Goal: Find specific page/section: Find specific page/section

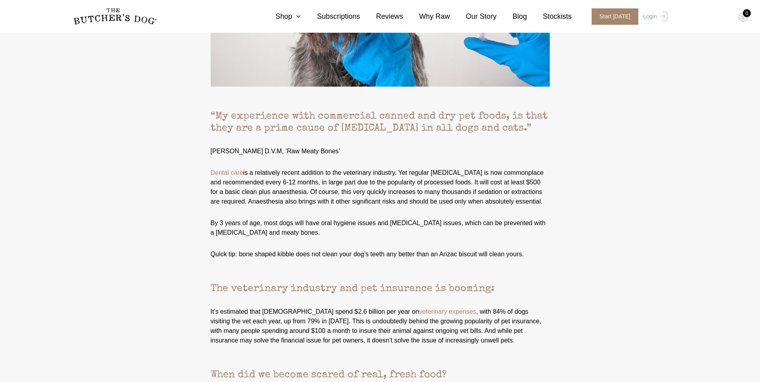
scroll to position [2273, 0]
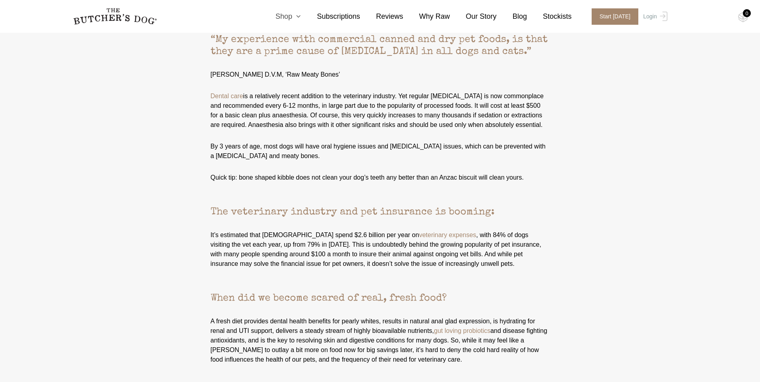
click at [301, 18] on icon at bounding box center [296, 16] width 9 height 7
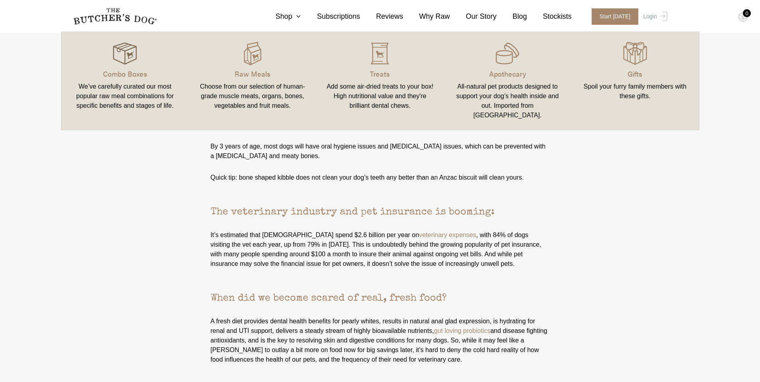
click at [114, 54] on img at bounding box center [125, 53] width 24 height 24
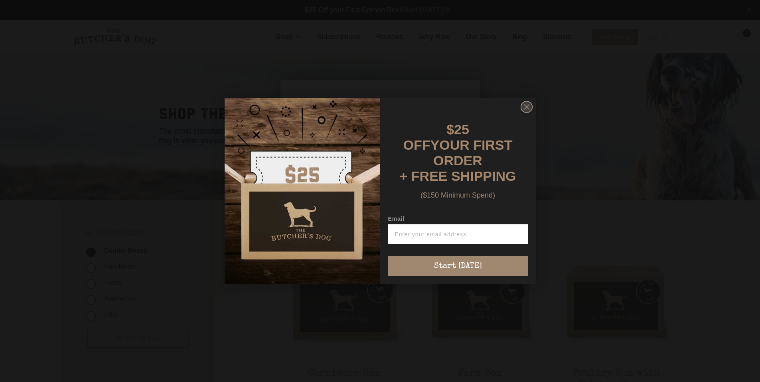
click at [529, 107] on icon "Close dialog" at bounding box center [526, 106] width 5 height 5
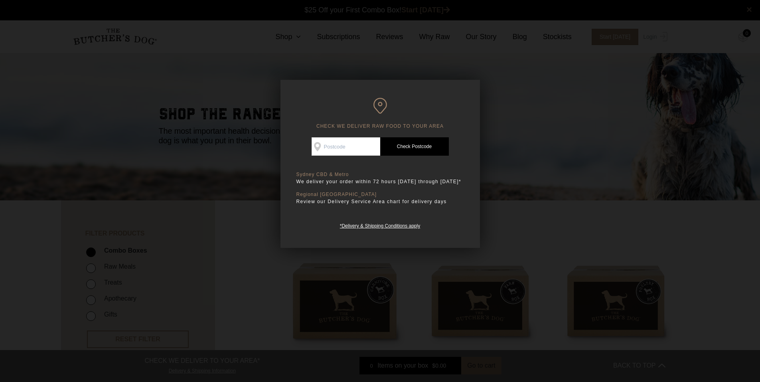
click at [349, 146] on input "Check Availability At" at bounding box center [345, 146] width 69 height 18
type input "7250"
click at [410, 146] on link "Check Postcode" at bounding box center [414, 146] width 69 height 18
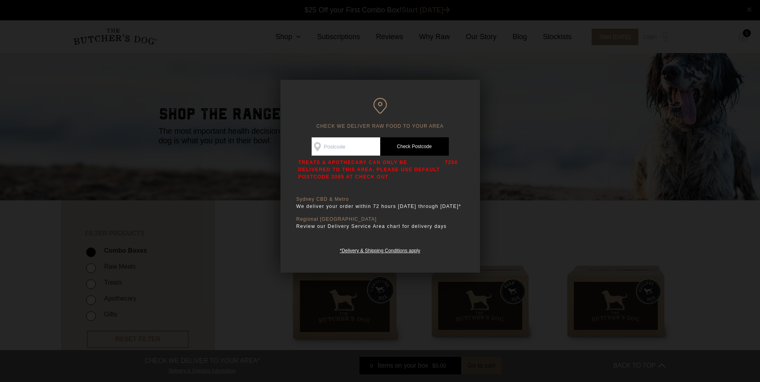
click at [77, 159] on div at bounding box center [380, 191] width 760 height 382
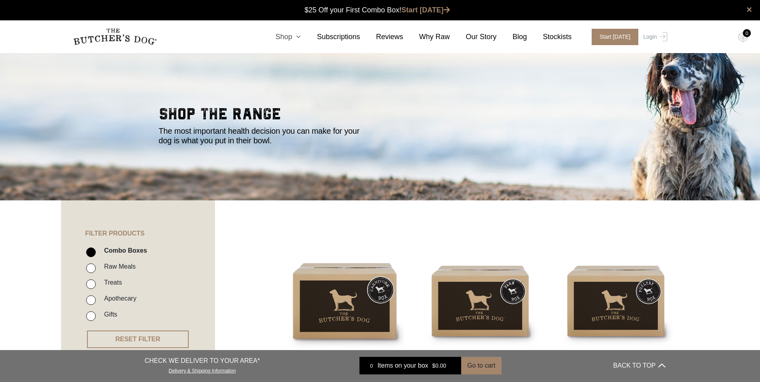
click at [301, 37] on icon at bounding box center [296, 36] width 9 height 7
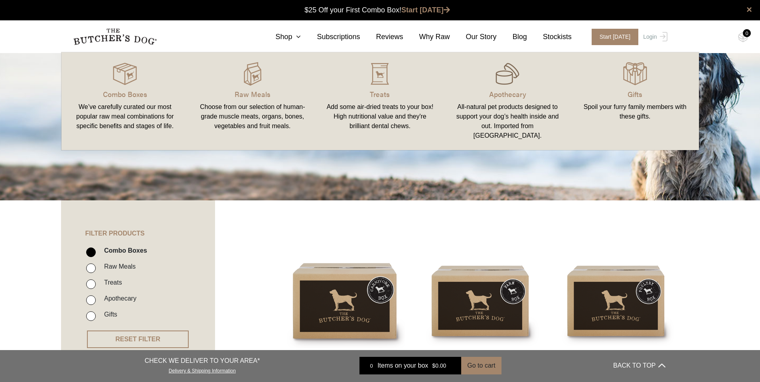
click at [503, 79] on img at bounding box center [507, 74] width 24 height 24
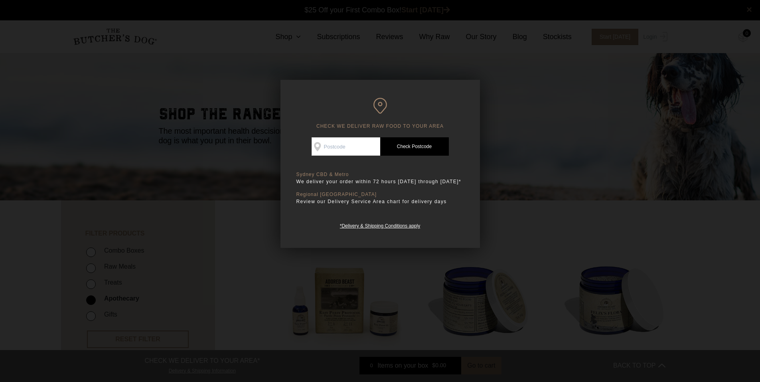
click at [530, 119] on div at bounding box center [380, 191] width 760 height 382
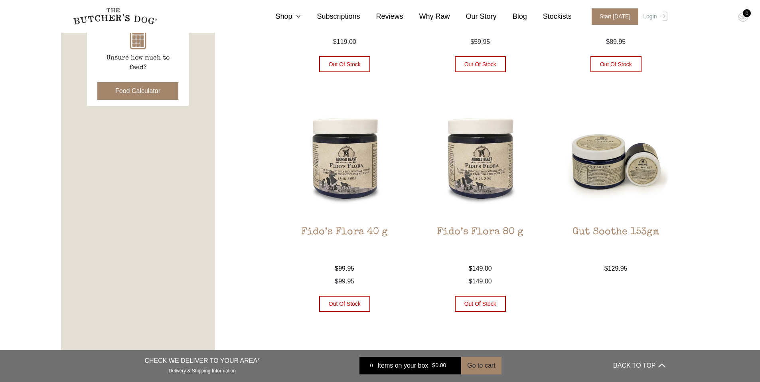
scroll to position [439, 0]
